Goal: Communication & Community: Answer question/provide support

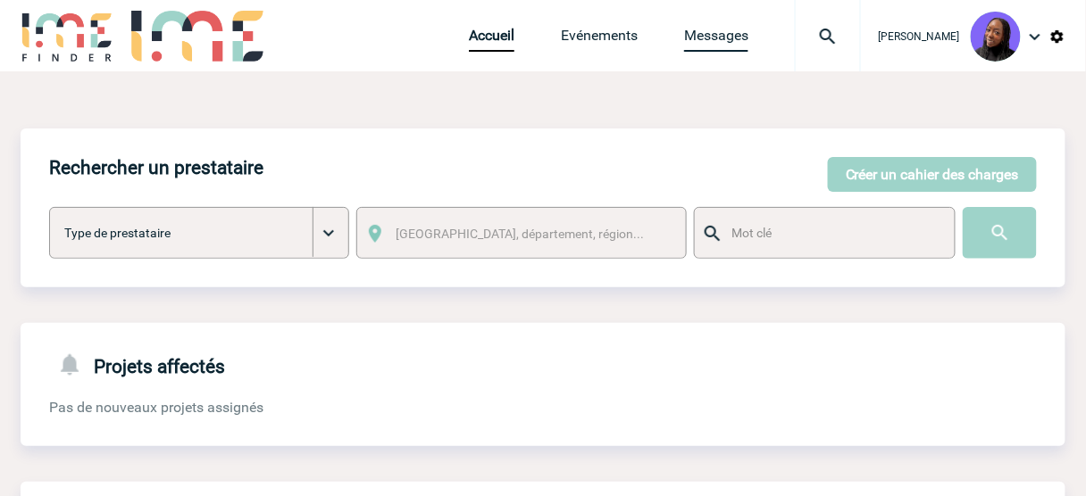
click at [725, 42] on link "Messages" at bounding box center [716, 39] width 64 height 25
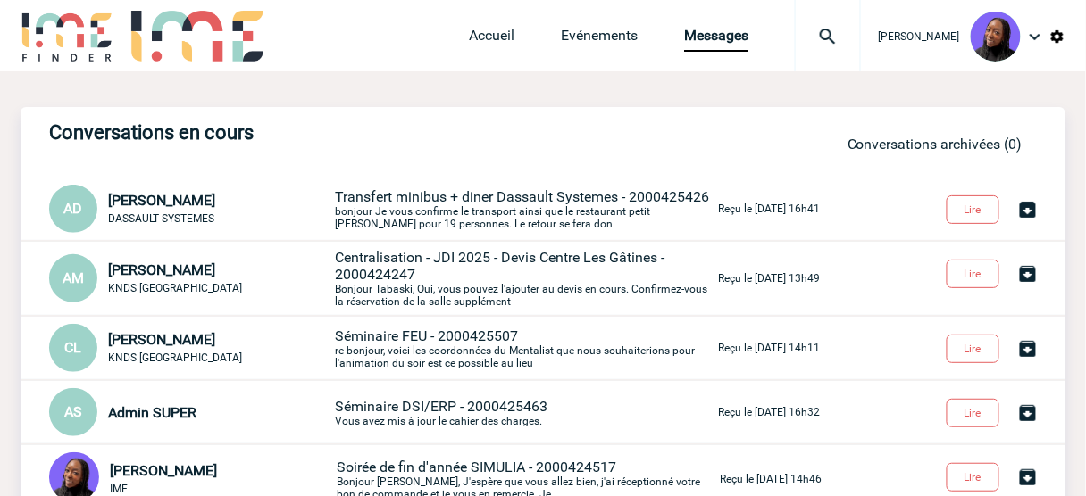
click at [474, 257] on span "Centralisation - JDI 2025 - Devis Centre Les Gâtines - 2000424247" at bounding box center [499, 266] width 329 height 34
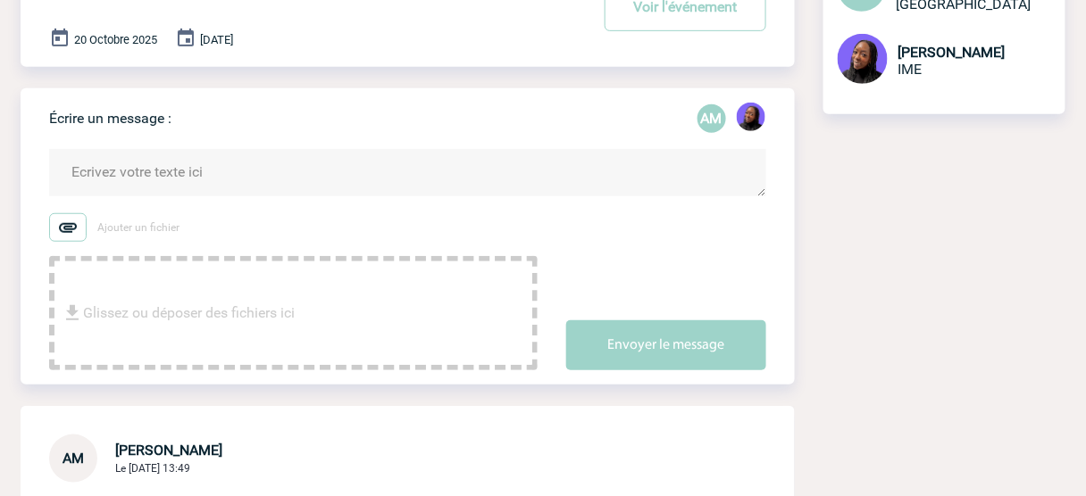
scroll to position [214, 0]
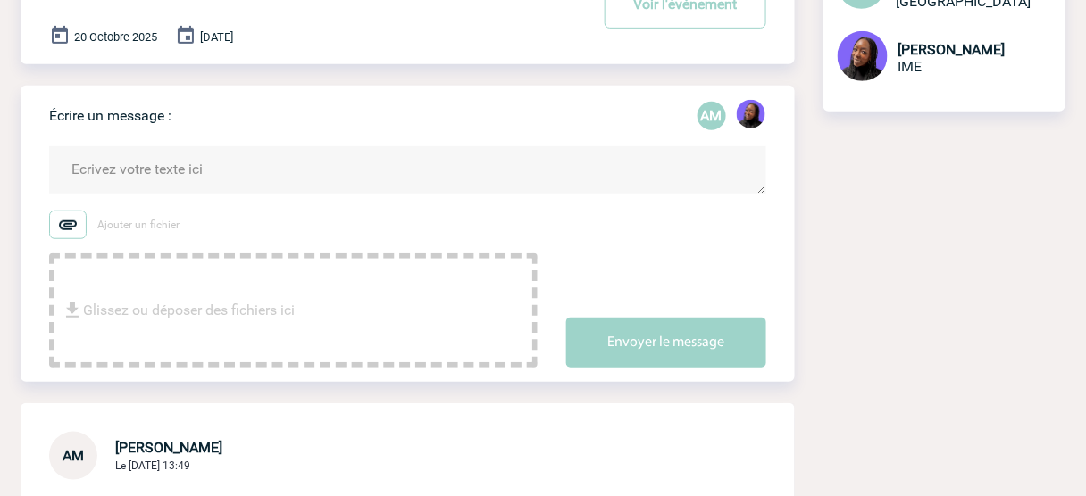
click at [143, 177] on textarea at bounding box center [407, 169] width 717 height 47
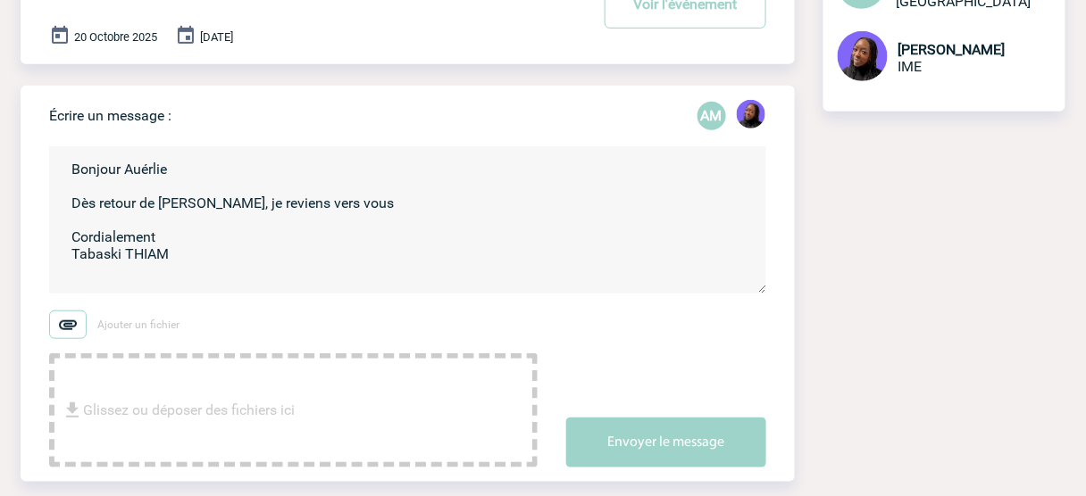
click at [157, 168] on textarea "Bonjour Auérlie Dès retour de Patricia, je reviens vers vous Cordialement Tabas…" at bounding box center [407, 219] width 717 height 147
click at [149, 170] on textarea "Bonjour Auérlie Dès retour de Patricia, je reviens vers vous Cordialement Tabas…" at bounding box center [407, 219] width 717 height 147
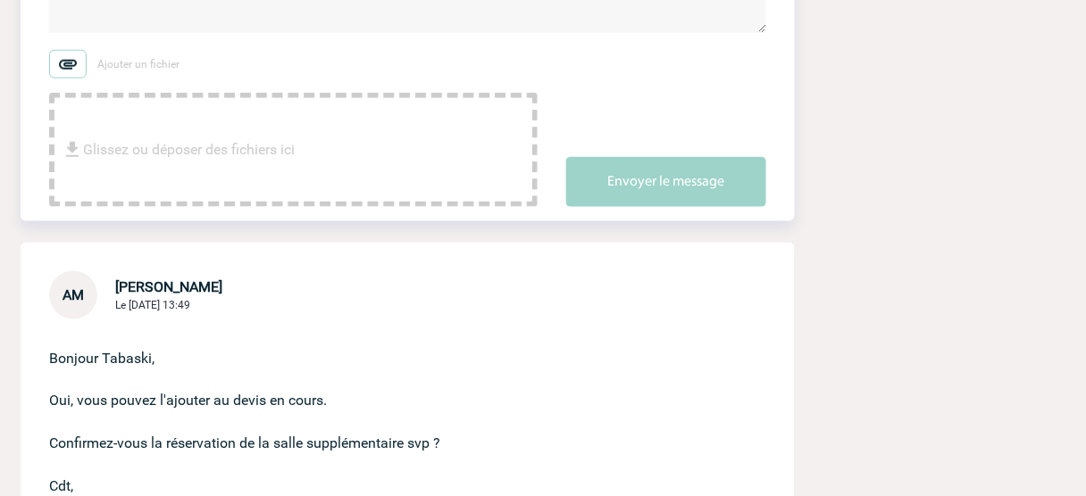
scroll to position [500, 0]
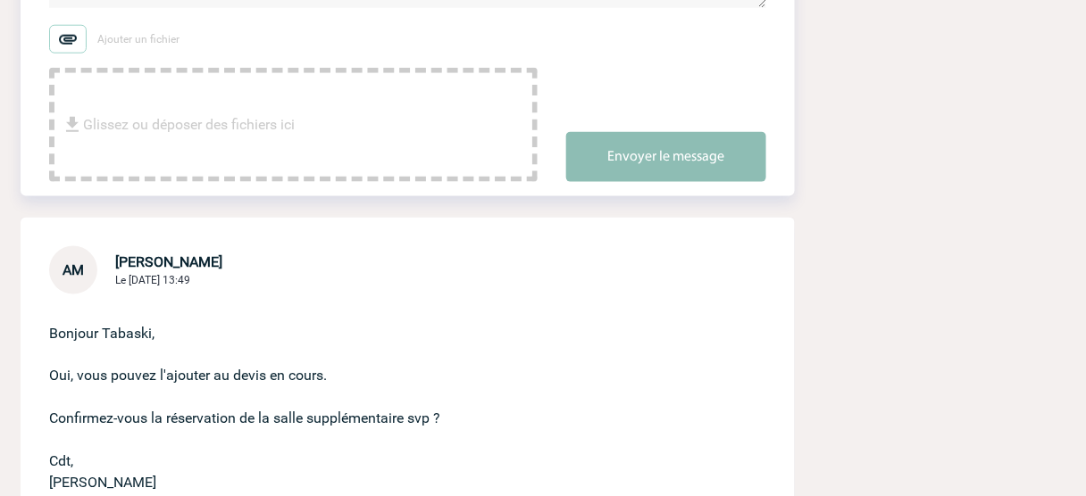
type textarea "Bonjour Aurélie Dès retour de Patricia, je reviens vers vous Cordialement Tabas…"
click at [687, 156] on button "Envoyer le message" at bounding box center [666, 157] width 200 height 50
